Goal: Find specific page/section: Find specific page/section

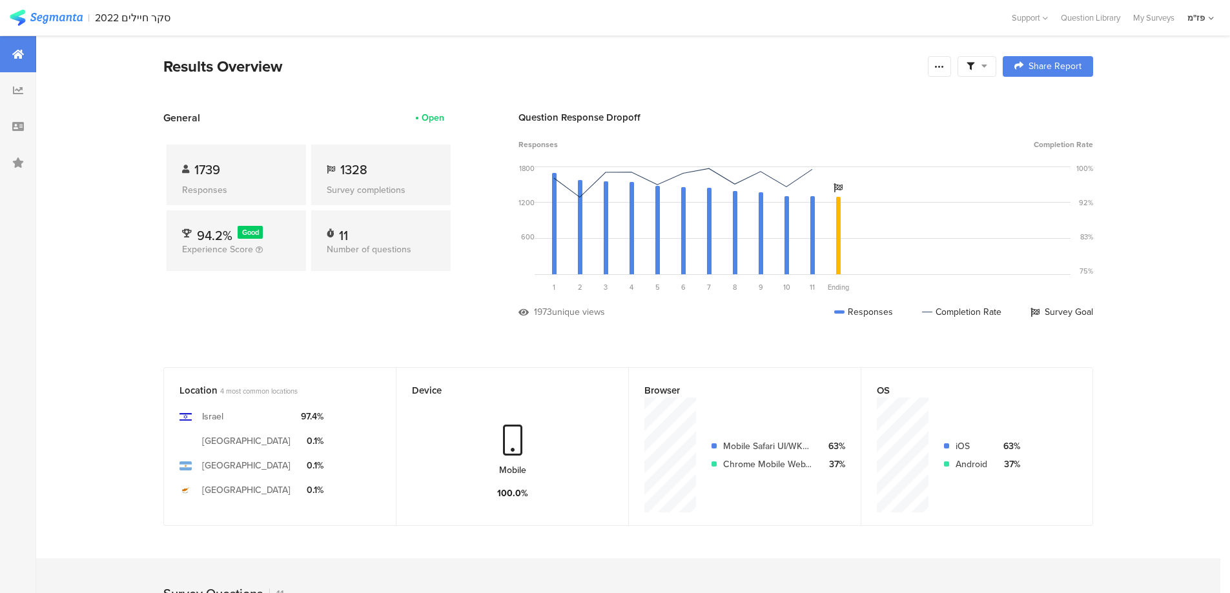
click at [141, 25] on section "| סקר חיילים 2022 Help Center Live Chat Support [GEOGRAPHIC_DATA] My Surveys My…" at bounding box center [615, 18] width 1230 height 36
click at [143, 16] on div "סקר חיילים 2022" at bounding box center [133, 18] width 76 height 12
click at [57, 19] on img at bounding box center [46, 18] width 73 height 16
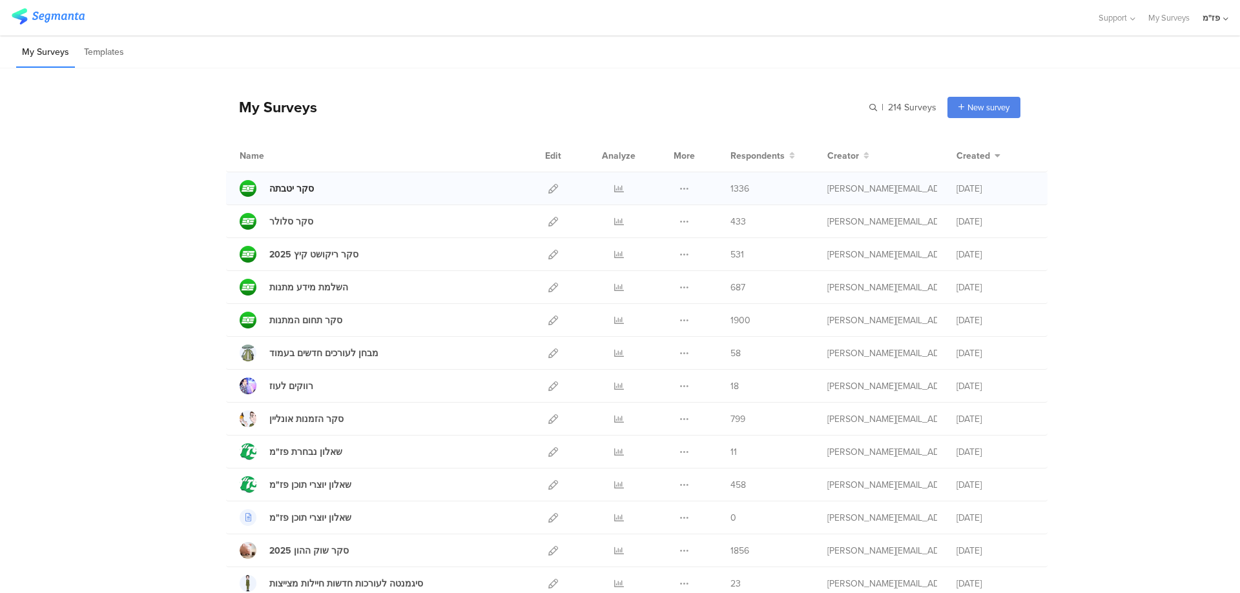
click at [282, 184] on div "סקר יטבתה" at bounding box center [291, 189] width 45 height 14
click at [617, 185] on icon at bounding box center [619, 189] width 10 height 10
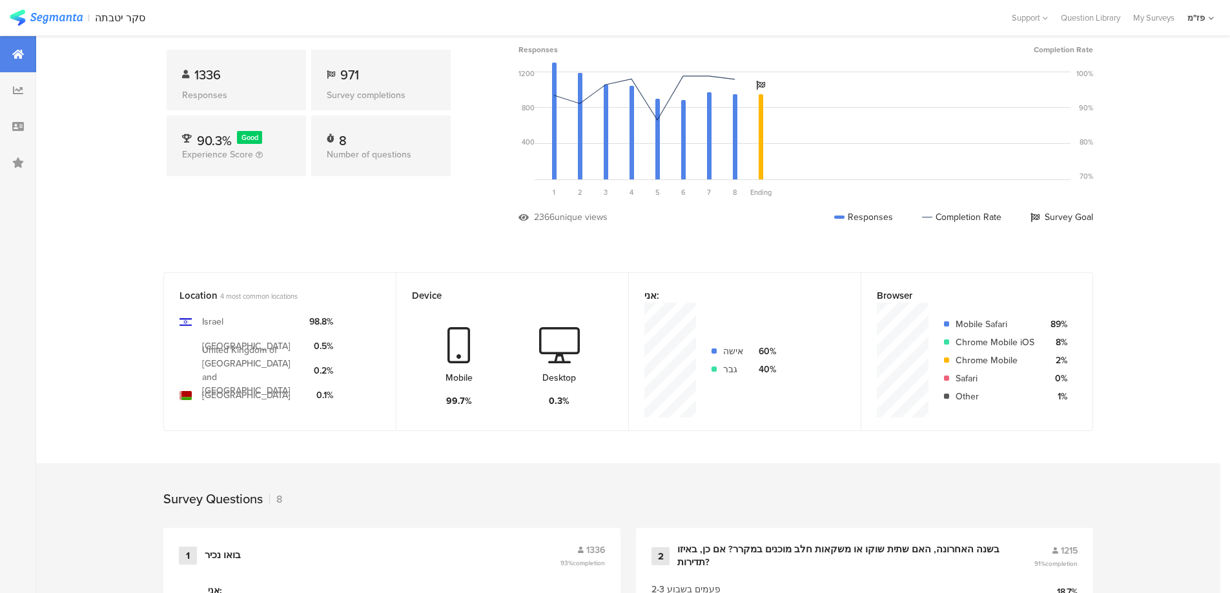
scroll to position [129, 0]
